Goal: Task Accomplishment & Management: Use online tool/utility

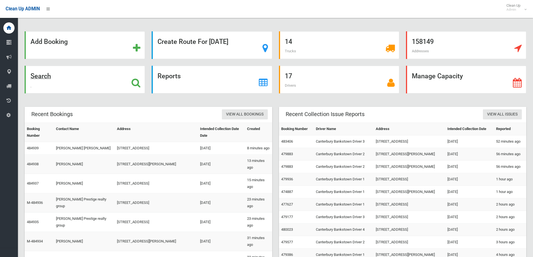
click at [85, 83] on div "Search" at bounding box center [85, 80] width 120 height 28
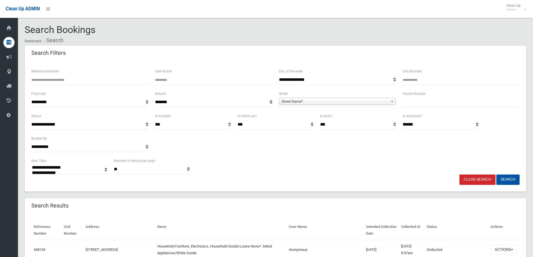
select select
click at [409, 101] on input "text" at bounding box center [461, 102] width 117 height 10
type input "***"
click at [358, 101] on span "Street Name*" at bounding box center [335, 101] width 107 height 7
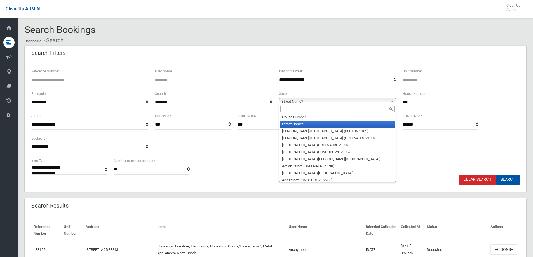
type input "*"
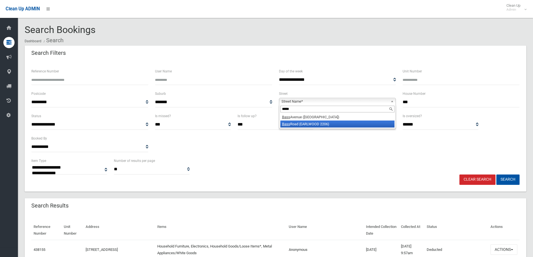
type input "****"
click at [326, 124] on li "Bass Road (EARLWOOD 2206)" at bounding box center [337, 124] width 114 height 7
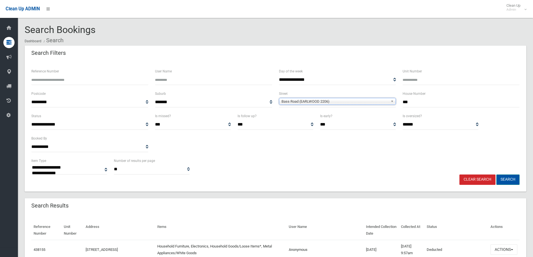
click at [507, 179] on button "Search" at bounding box center [508, 180] width 23 height 10
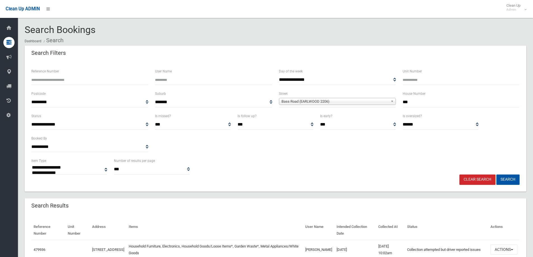
select select
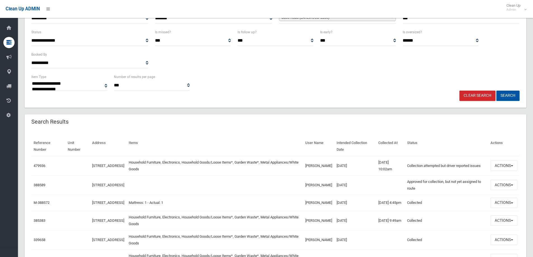
scroll to position [84, 0]
click at [510, 167] on button "Actions" at bounding box center [504, 166] width 27 height 10
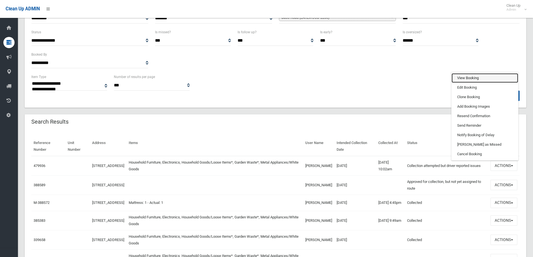
click at [460, 82] on link "View Booking" at bounding box center [485, 78] width 67 height 10
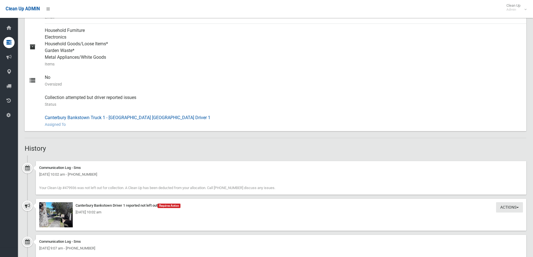
scroll to position [313, 0]
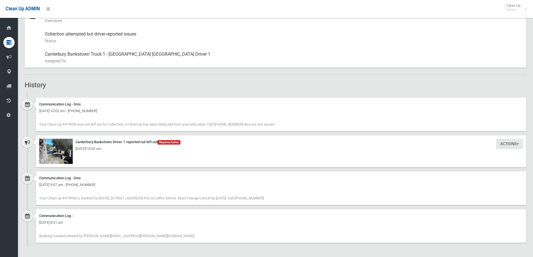
click at [57, 151] on div "[DATE] 10:02 am" at bounding box center [281, 149] width 484 height 7
click at [58, 153] on img at bounding box center [56, 151] width 34 height 25
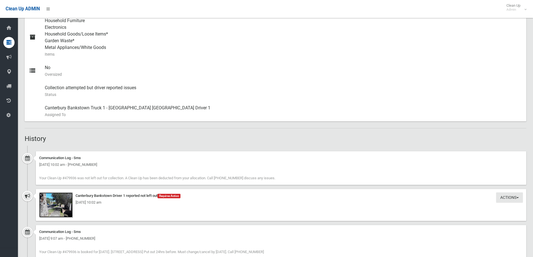
scroll to position [257, 0]
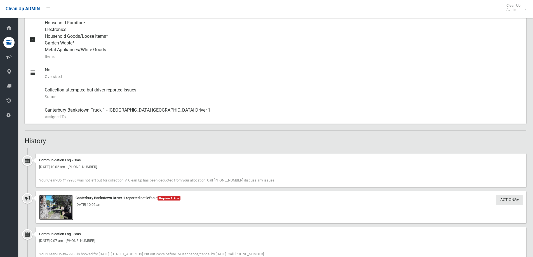
click at [64, 210] on img at bounding box center [56, 207] width 34 height 25
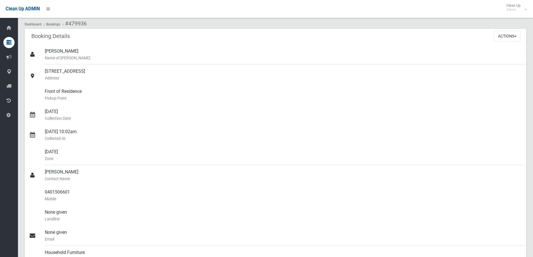
scroll to position [0, 0]
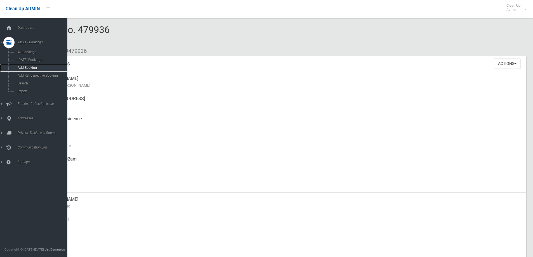
click at [20, 67] on span "Add Booking" at bounding box center [41, 68] width 51 height 4
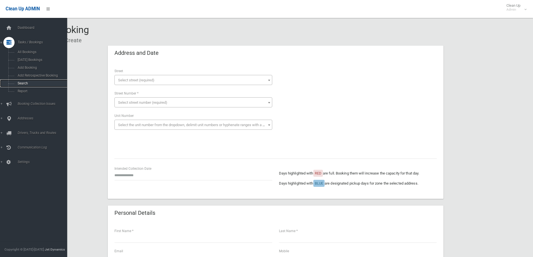
click at [16, 82] on span "Search" at bounding box center [41, 83] width 51 height 4
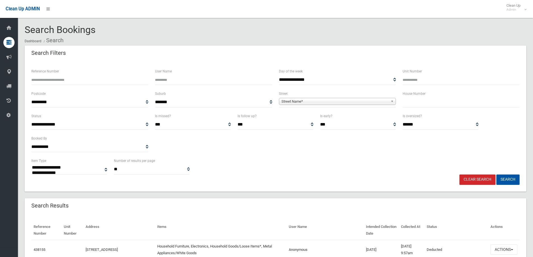
select select
click at [427, 104] on input "text" at bounding box center [461, 102] width 117 height 10
type input "**"
click at [291, 100] on span "Street Name*" at bounding box center [335, 101] width 107 height 7
type input "****"
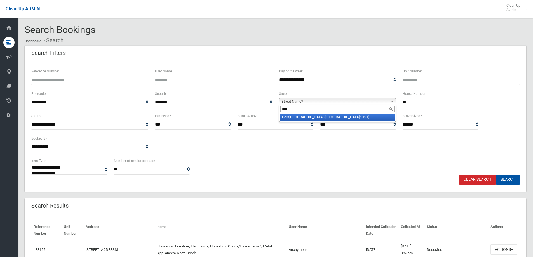
click at [303, 118] on li "Pers ic Street (BELFIELD 2191)" at bounding box center [337, 117] width 114 height 7
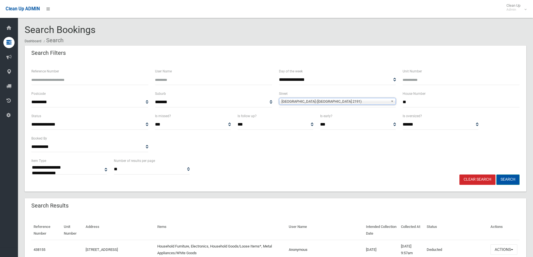
click at [505, 179] on button "Search" at bounding box center [508, 180] width 23 height 10
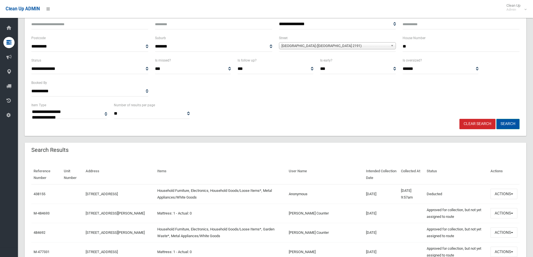
scroll to position [56, 0]
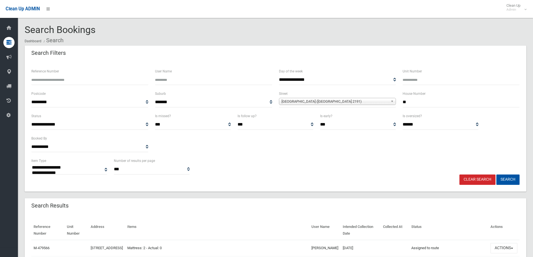
select select
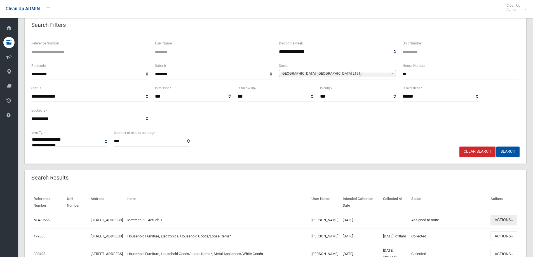
click at [508, 222] on button "Actions" at bounding box center [504, 220] width 27 height 10
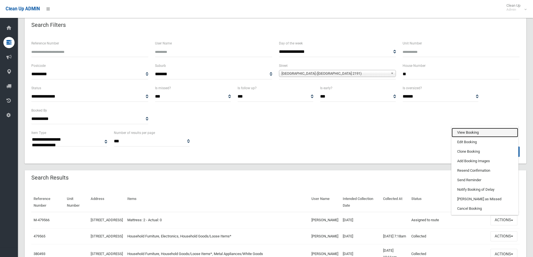
click at [467, 133] on link "View Booking" at bounding box center [485, 133] width 67 height 10
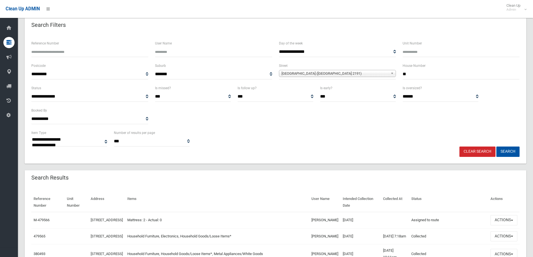
click at [228, 193] on th "Items" at bounding box center [217, 202] width 184 height 19
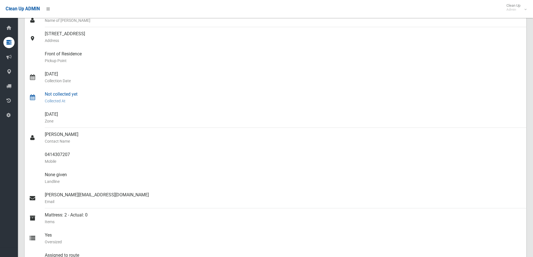
scroll to position [140, 0]
